Goal: Navigation & Orientation: Find specific page/section

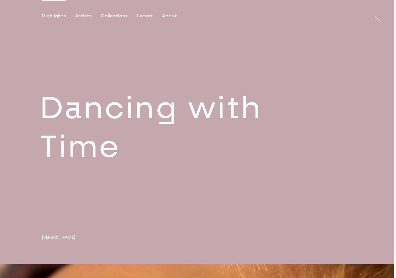
click at [178, 134] on link at bounding box center [197, 132] width 394 height 264
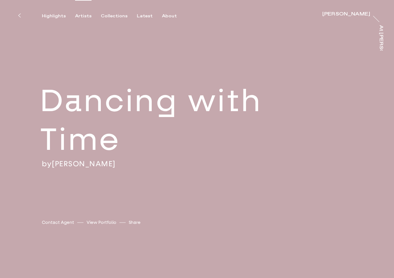
click at [81, 15] on div "Artists" at bounding box center [83, 16] width 16 height 6
click at [163, 17] on div "About" at bounding box center [169, 16] width 15 height 6
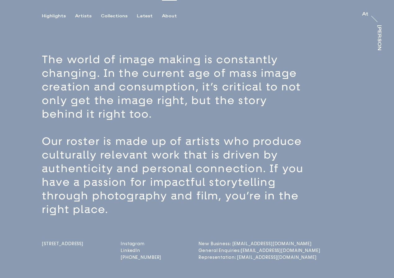
click at [166, 17] on div "About" at bounding box center [169, 16] width 15 height 6
click at [166, 16] on div "About" at bounding box center [169, 16] width 15 height 6
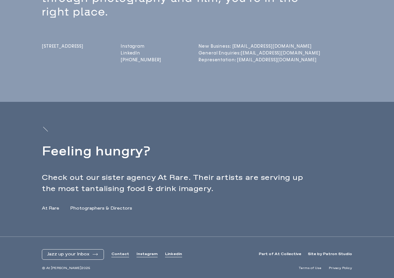
click at [145, 254] on link "Instagram" at bounding box center [146, 254] width 21 height 5
